Goal: Navigation & Orientation: Find specific page/section

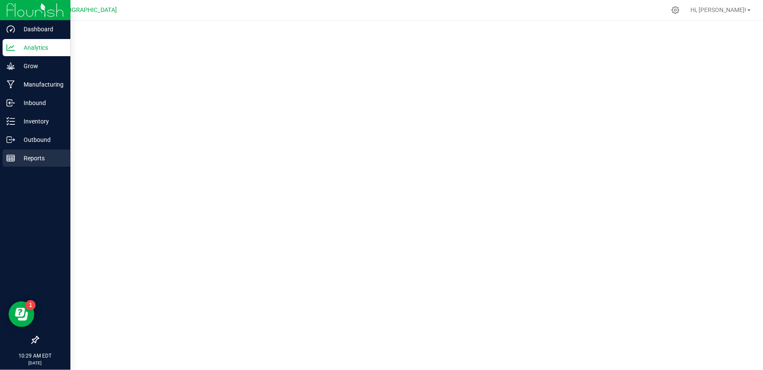
click at [31, 157] on p "Reports" at bounding box center [41, 158] width 52 height 10
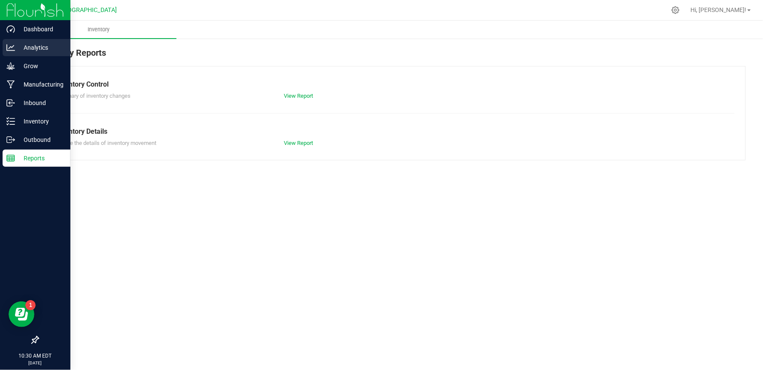
click at [35, 46] on p "Analytics" at bounding box center [41, 47] width 52 height 10
